Goal: Check status: Check status

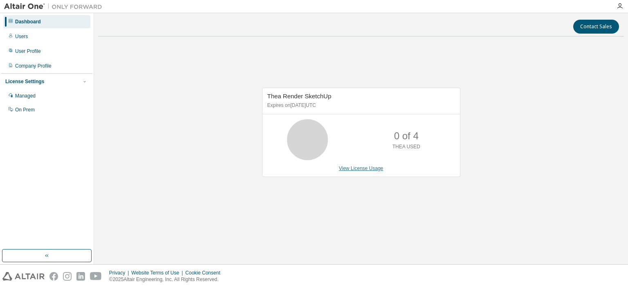
click at [355, 167] on link "View License Usage" at bounding box center [361, 168] width 45 height 6
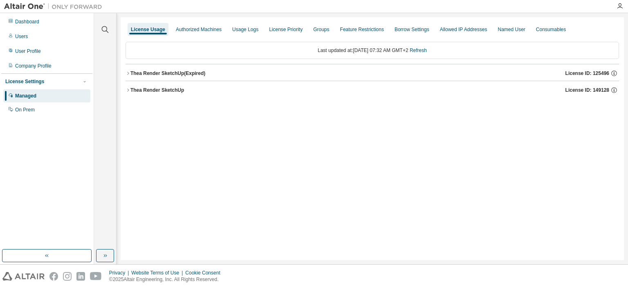
click at [128, 73] on icon "button" at bounding box center [128, 73] width 5 height 5
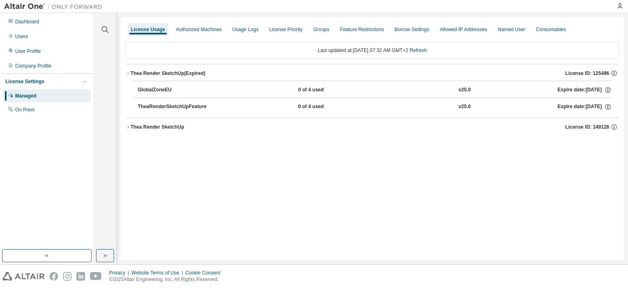
click at [128, 125] on icon "button" at bounding box center [128, 126] width 5 height 5
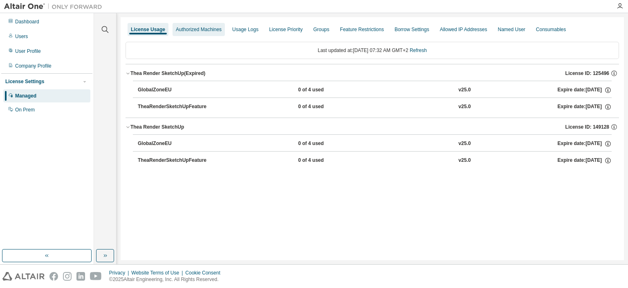
click at [206, 31] on div "Authorized Machines" at bounding box center [199, 29] width 46 height 7
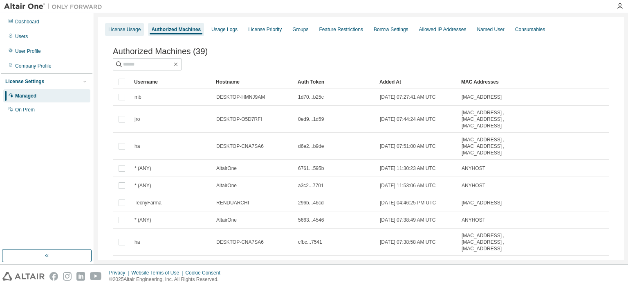
click at [121, 30] on div "License Usage" at bounding box center [124, 29] width 32 height 7
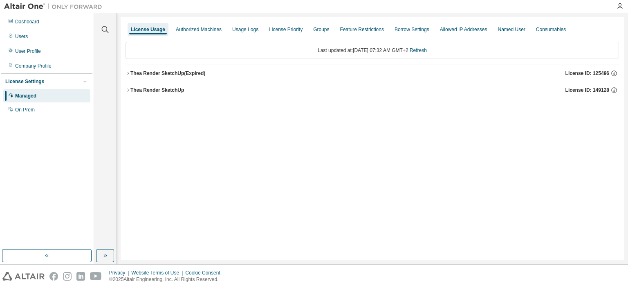
click at [128, 90] on icon "button" at bounding box center [128, 89] width 2 height 3
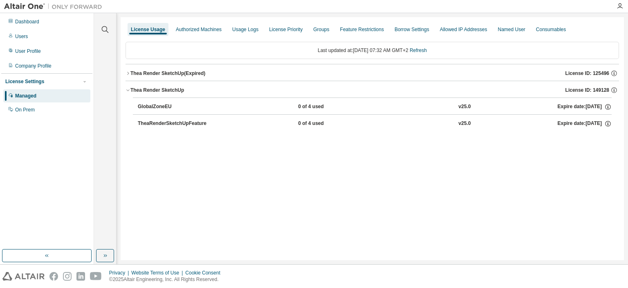
click at [129, 73] on icon "button" at bounding box center [128, 73] width 5 height 5
